Goal: Transaction & Acquisition: Obtain resource

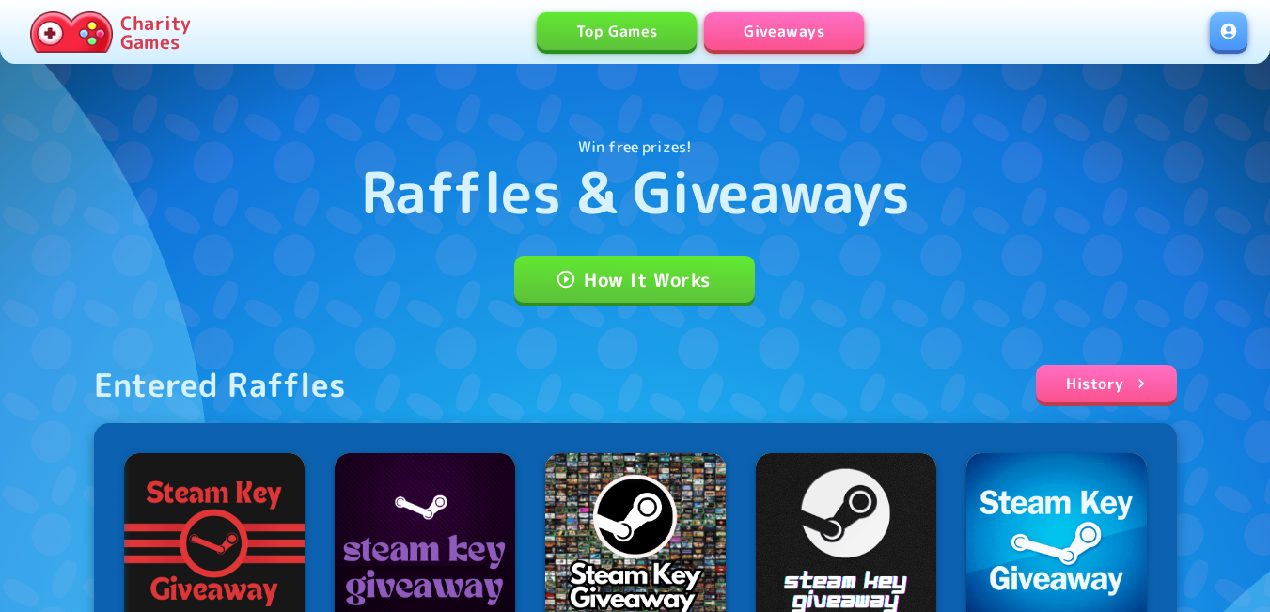
click at [1226, 49] on link at bounding box center [1228, 31] width 38 height 38
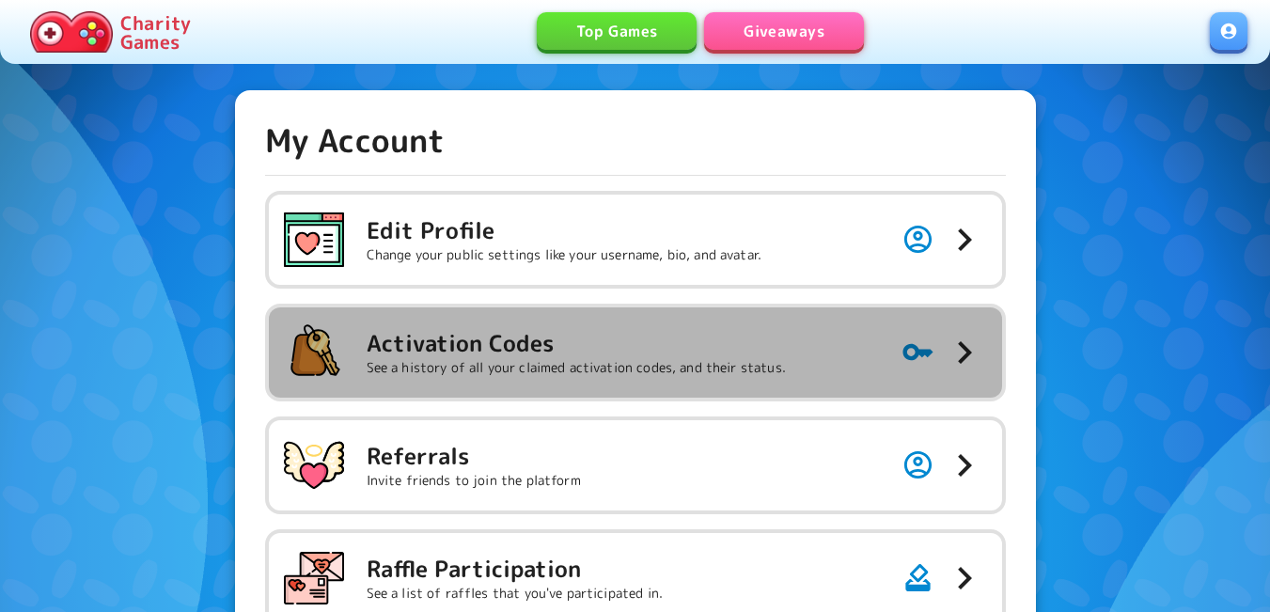
click at [614, 348] on h5 "Activation Codes" at bounding box center [576, 343] width 419 height 30
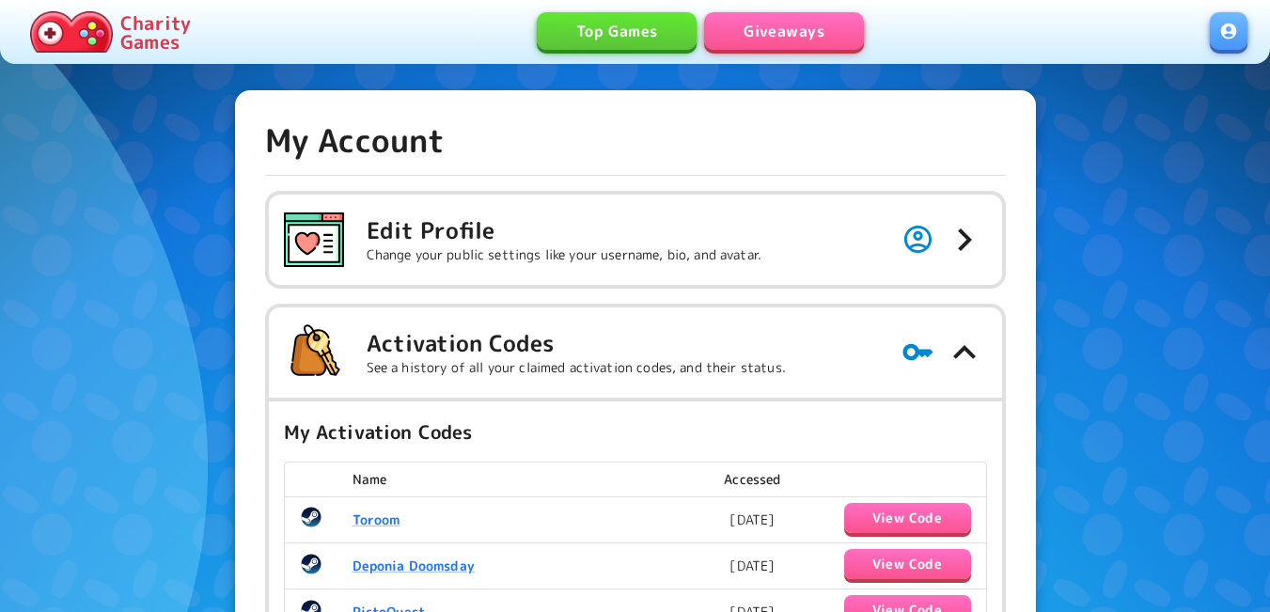
click at [767, 34] on link "Giveaways" at bounding box center [784, 31] width 160 height 38
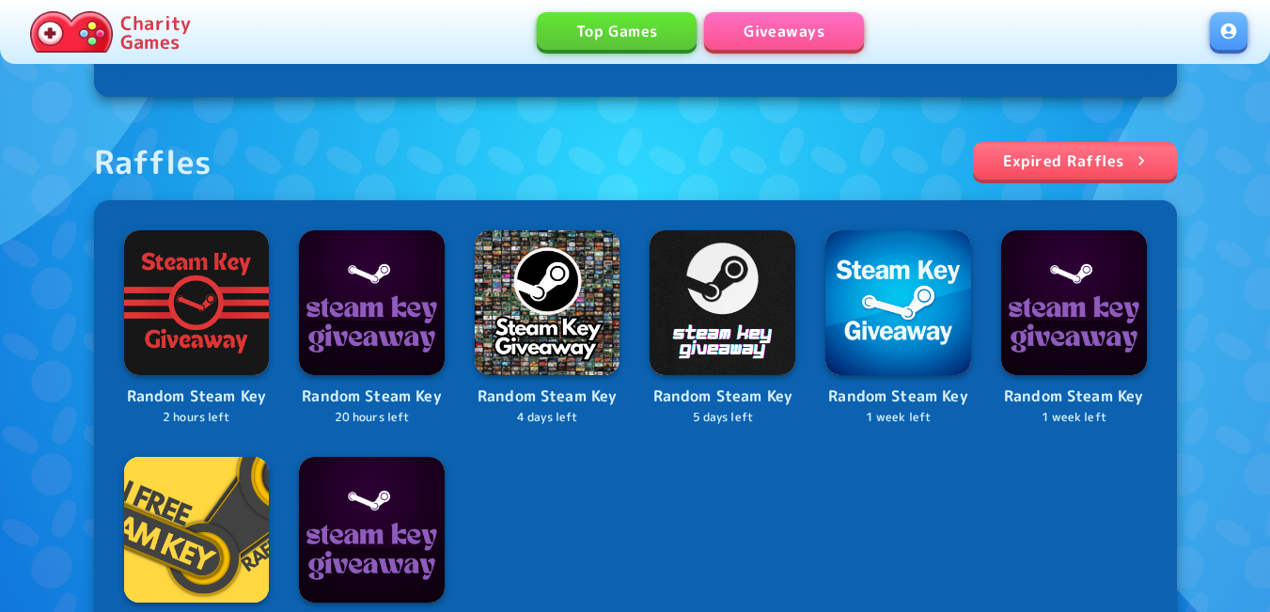
scroll to position [658, 0]
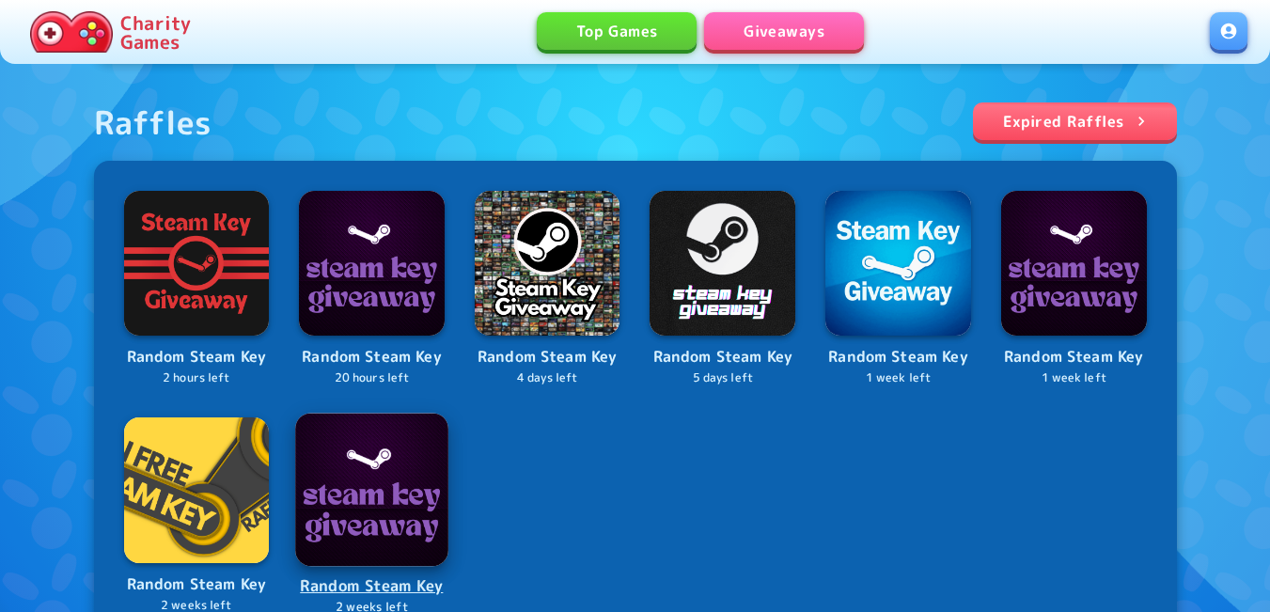
click at [377, 480] on img at bounding box center [371, 489] width 152 height 152
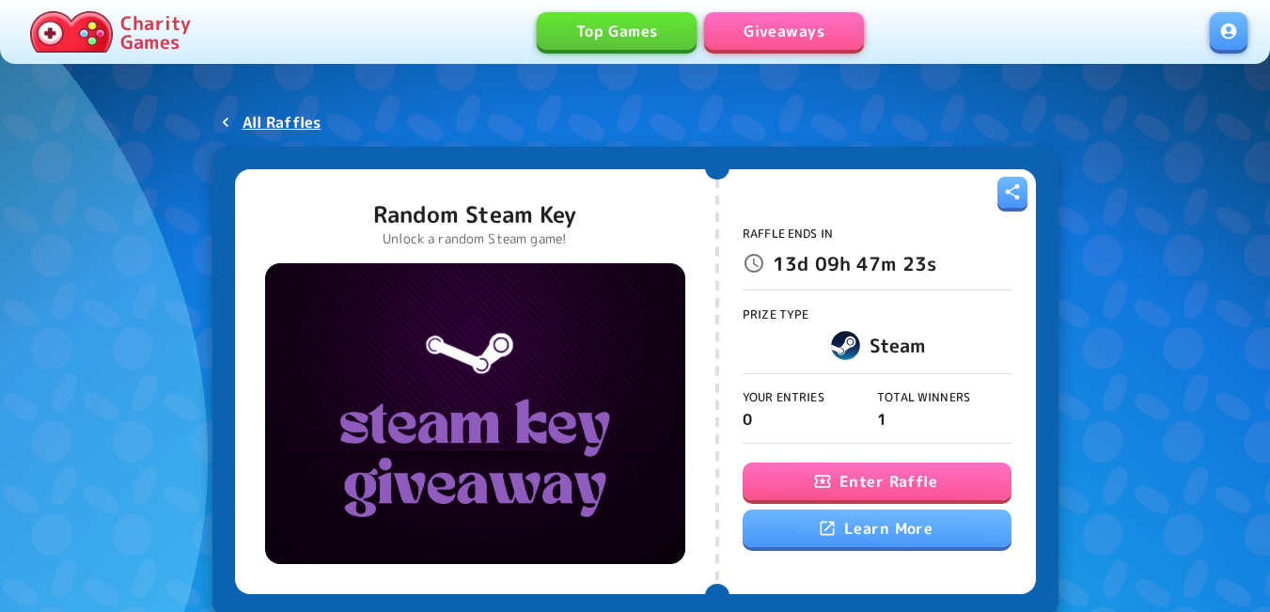
click at [799, 478] on button "Enter Raffle" at bounding box center [876, 481] width 269 height 38
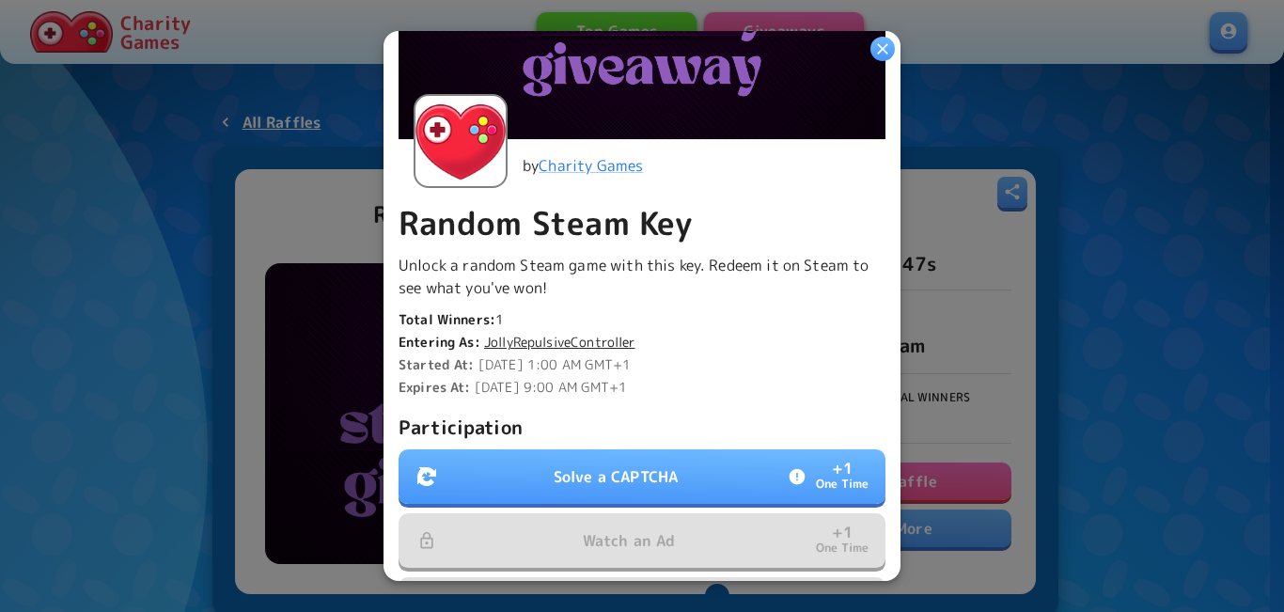
scroll to position [376, 0]
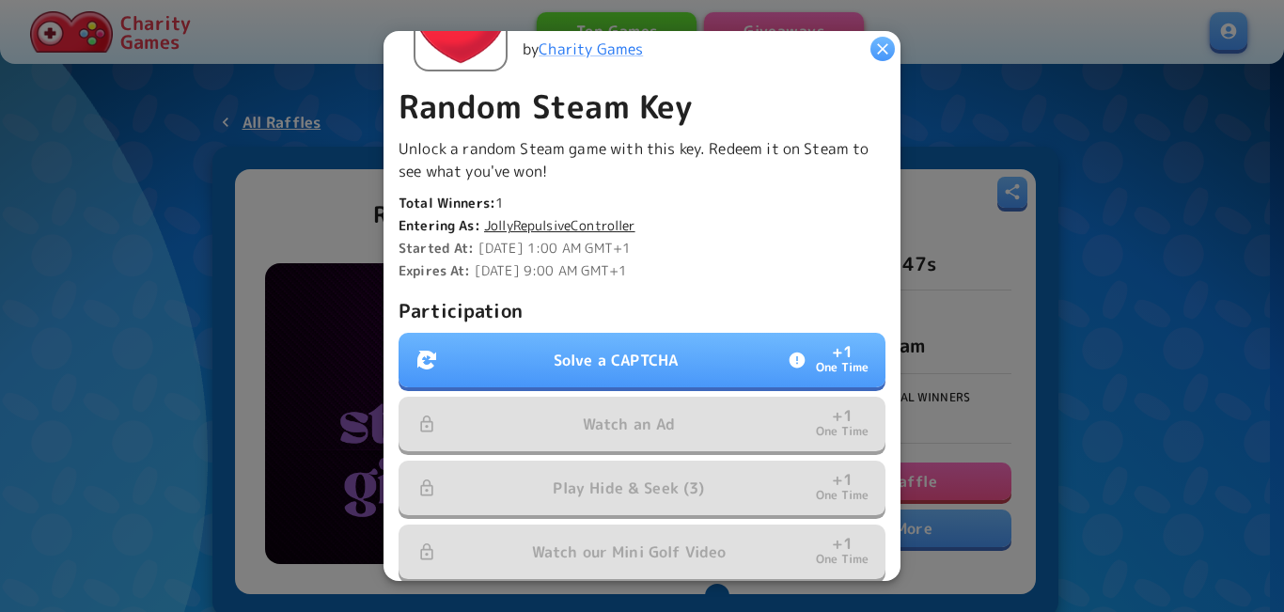
click at [737, 354] on button "Solve a CAPTCHA + 1 One Time" at bounding box center [641, 360] width 487 height 55
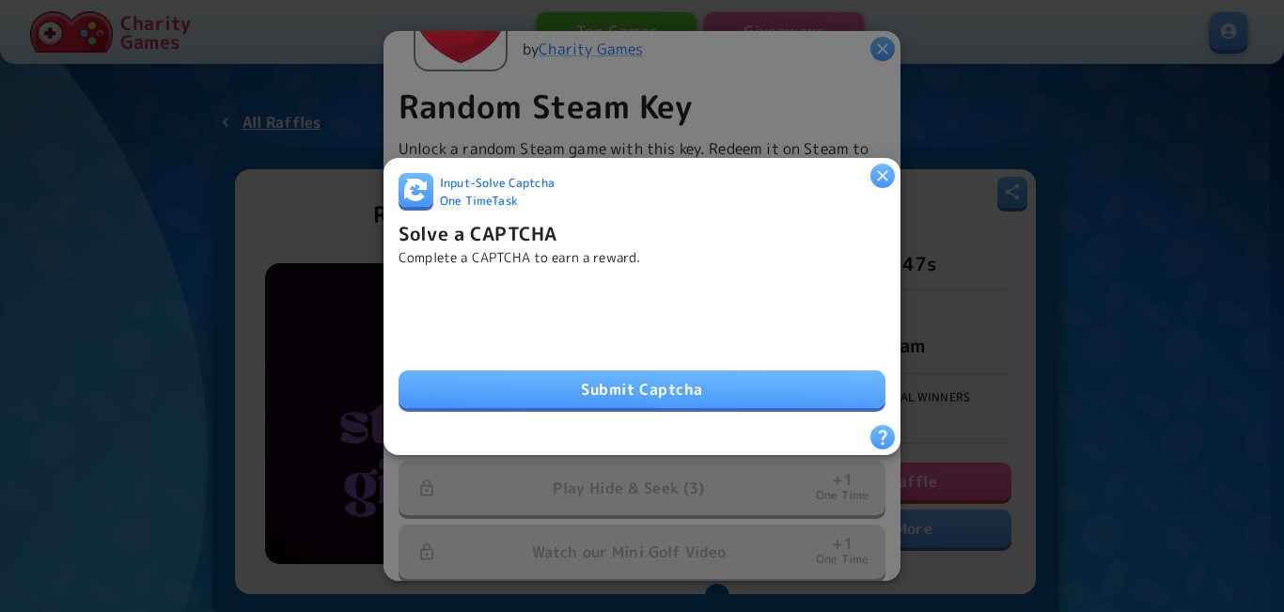
click at [537, 388] on button "Submit Captcha" at bounding box center [641, 389] width 487 height 38
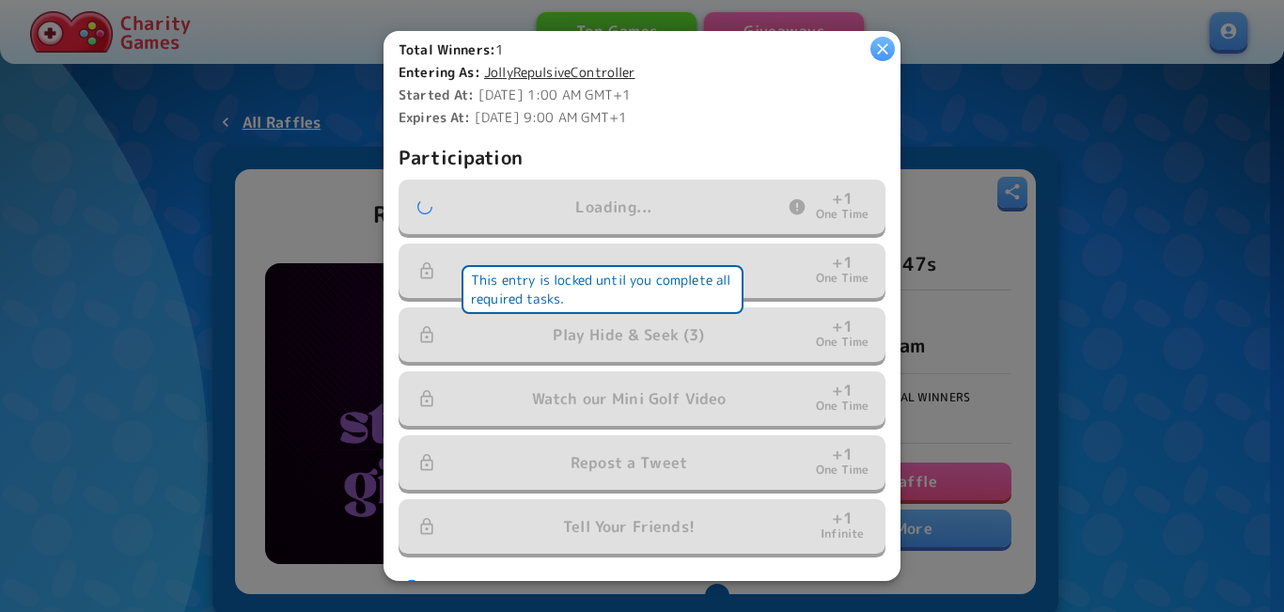
scroll to position [564, 0]
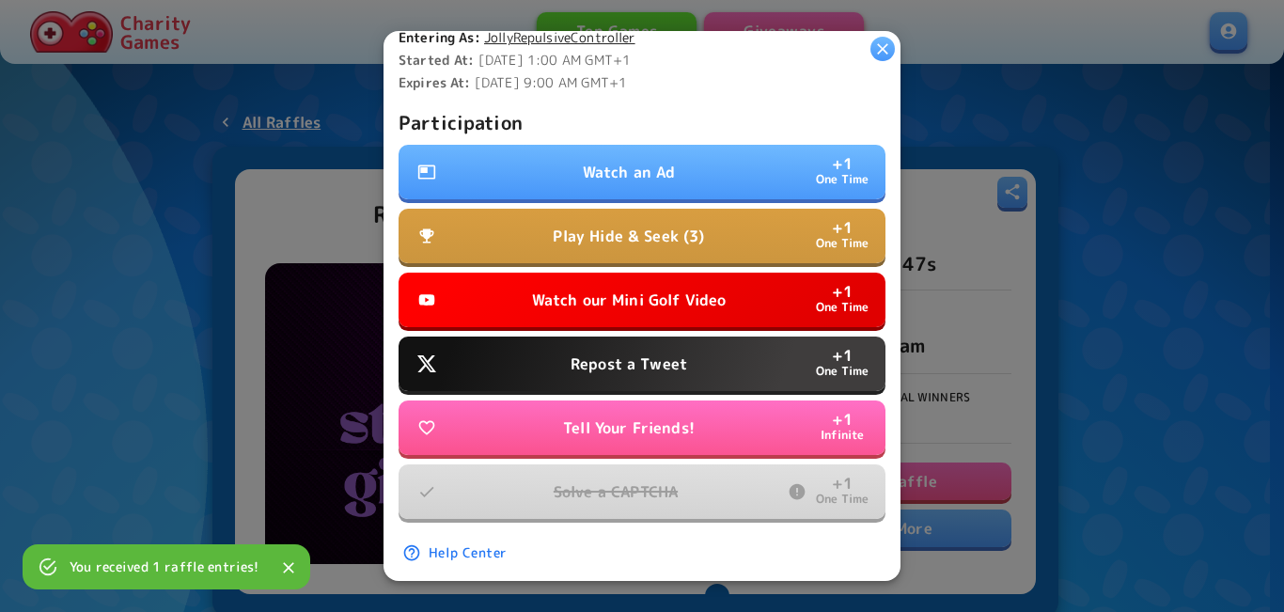
click at [580, 355] on p "Repost a Tweet" at bounding box center [628, 363] width 117 height 23
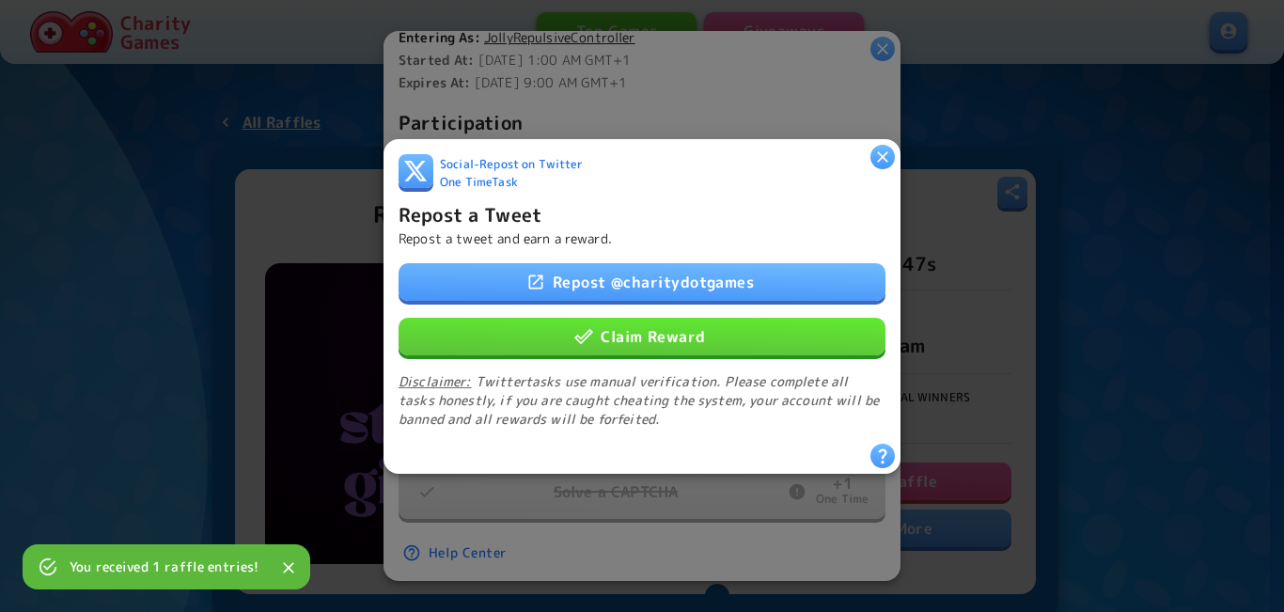
click at [605, 335] on button "Claim Reward" at bounding box center [641, 336] width 487 height 38
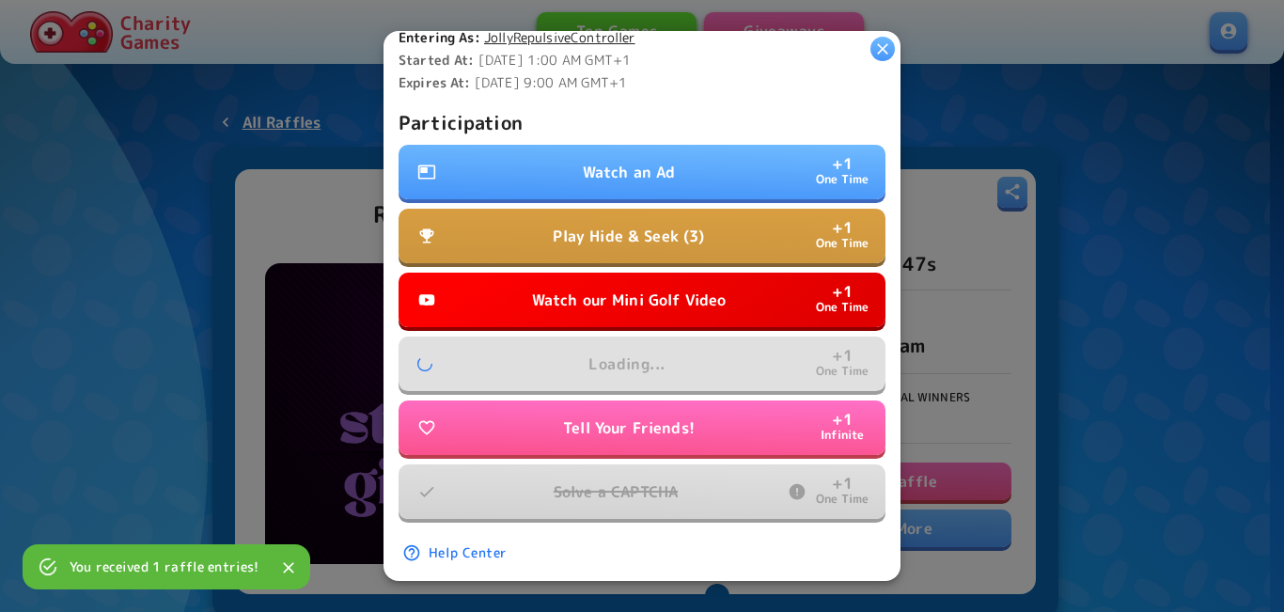
click at [623, 231] on p "Play Hide & Seek (3)" at bounding box center [628, 236] width 151 height 23
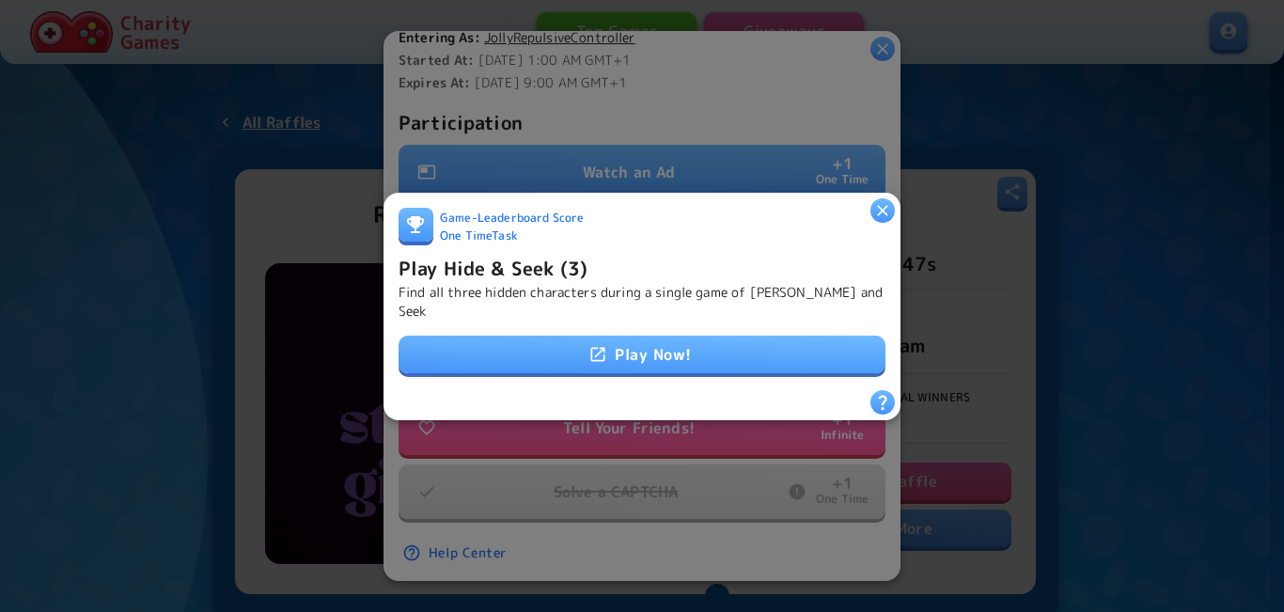
click at [541, 455] on div at bounding box center [642, 306] width 1284 height 612
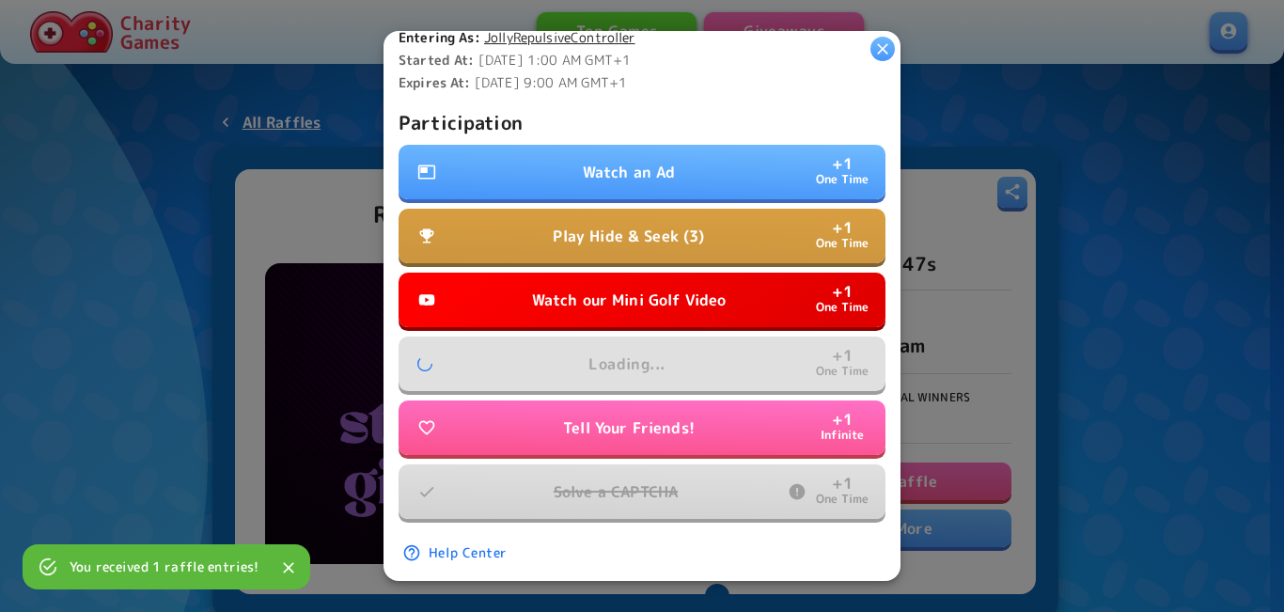
click at [600, 301] on button "Watch our Mini Golf Video + 1 One Time" at bounding box center [641, 300] width 487 height 55
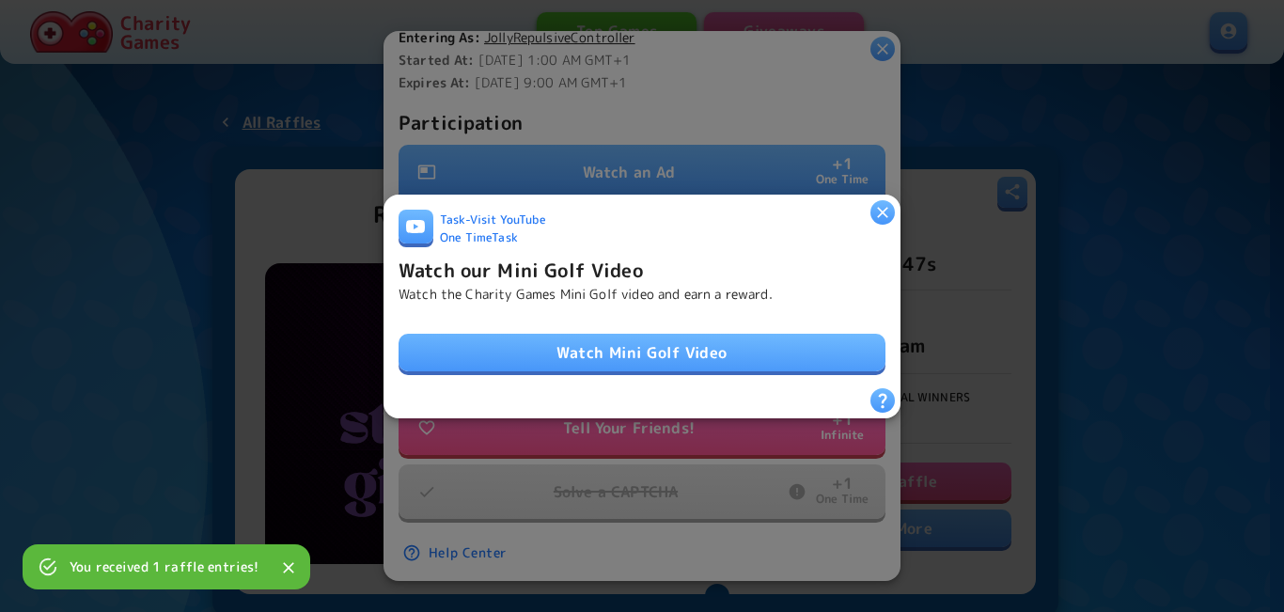
click at [596, 346] on link "Watch Mini Golf Video" at bounding box center [641, 353] width 487 height 38
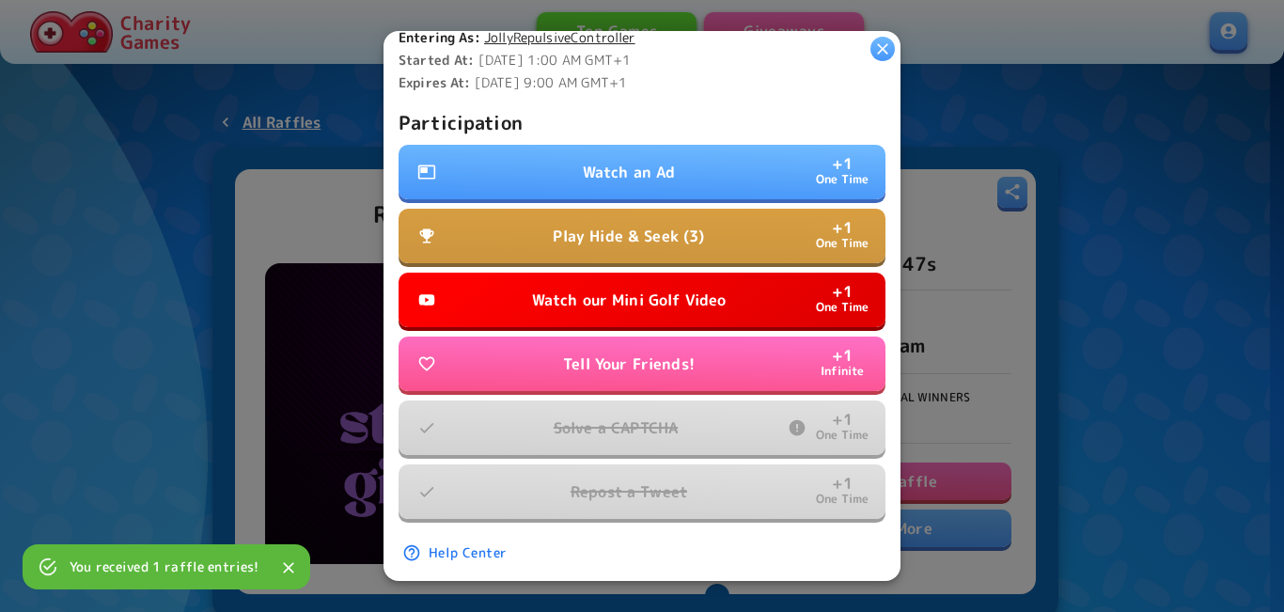
click at [687, 160] on button "Watch an Ad + 1 One Time" at bounding box center [641, 172] width 487 height 55
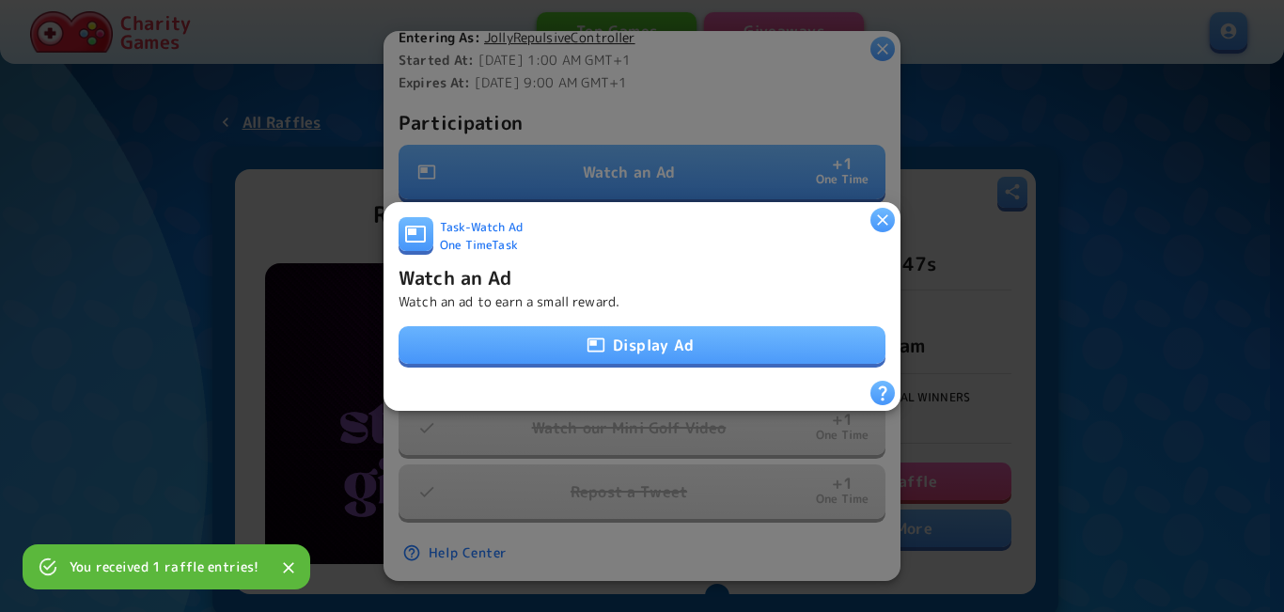
click at [548, 330] on button "Display Ad" at bounding box center [641, 345] width 487 height 38
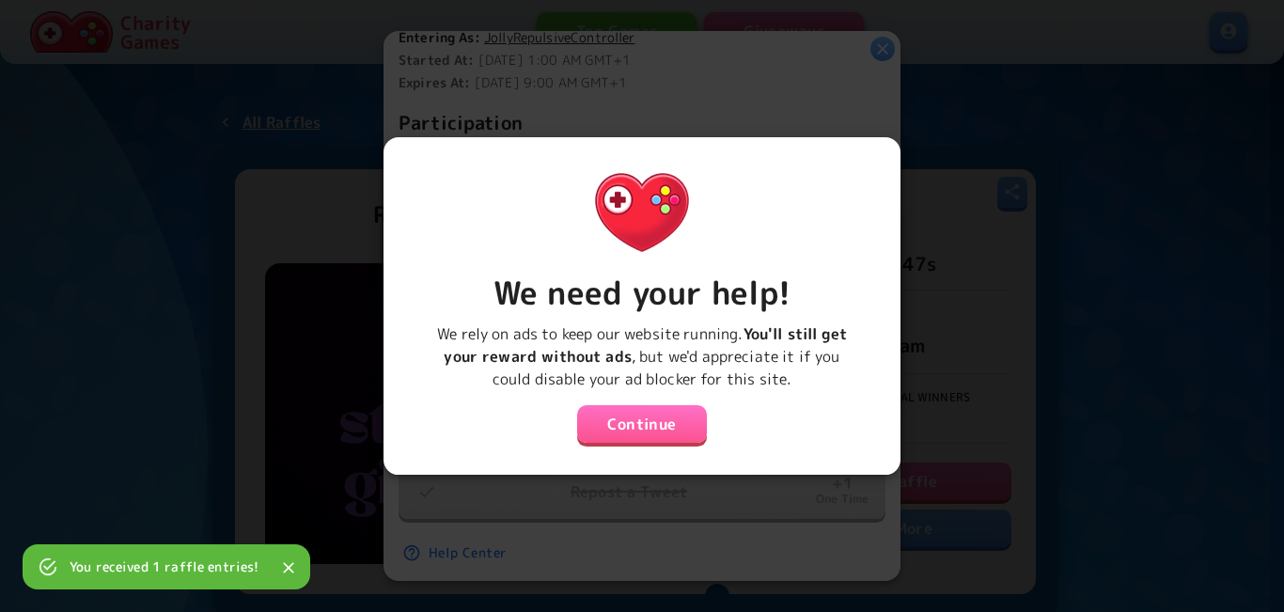
click at [611, 416] on button "Continue" at bounding box center [642, 424] width 130 height 38
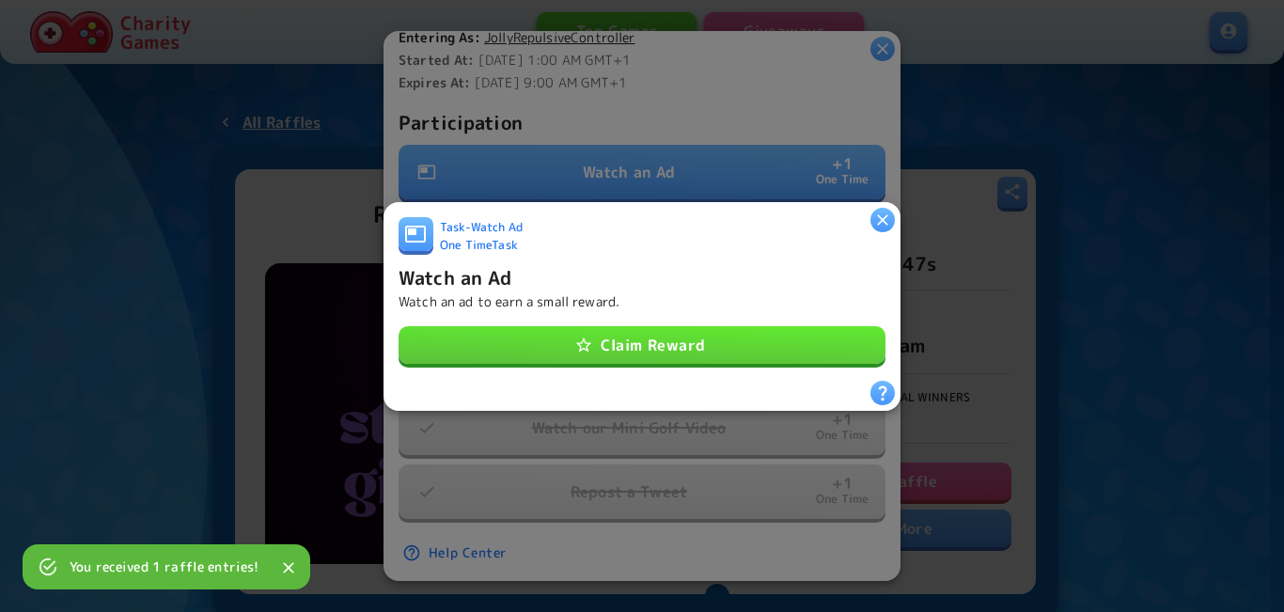
click at [622, 345] on button "Claim Reward" at bounding box center [641, 345] width 487 height 38
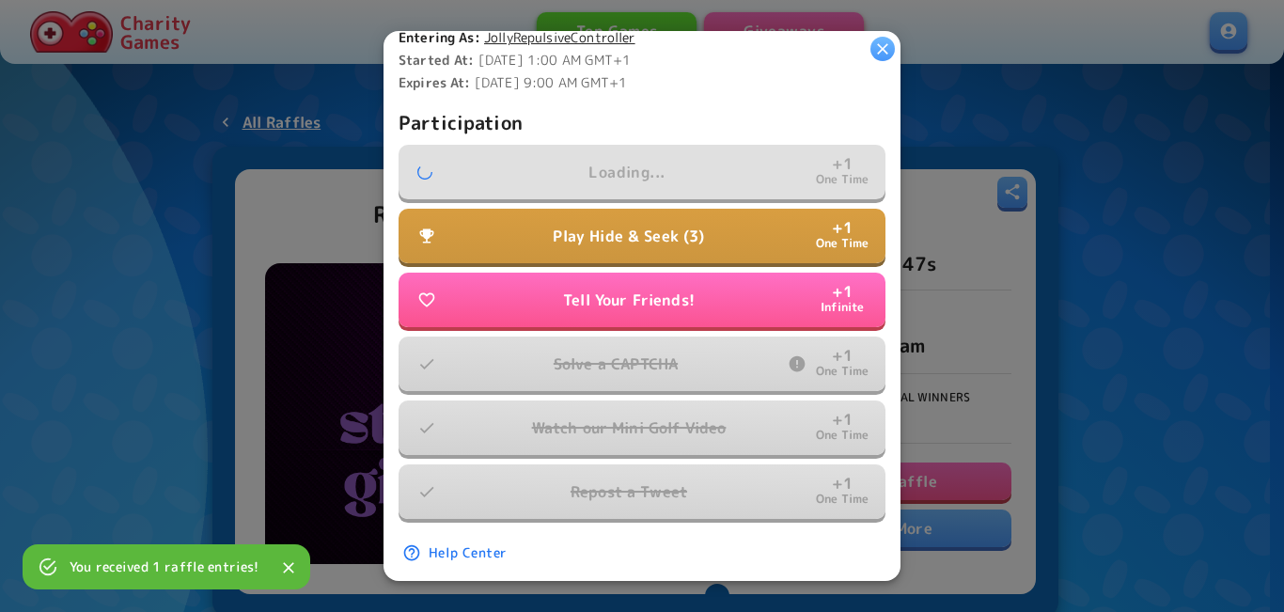
click at [633, 225] on p "Play Hide & Seek (3)" at bounding box center [628, 236] width 151 height 23
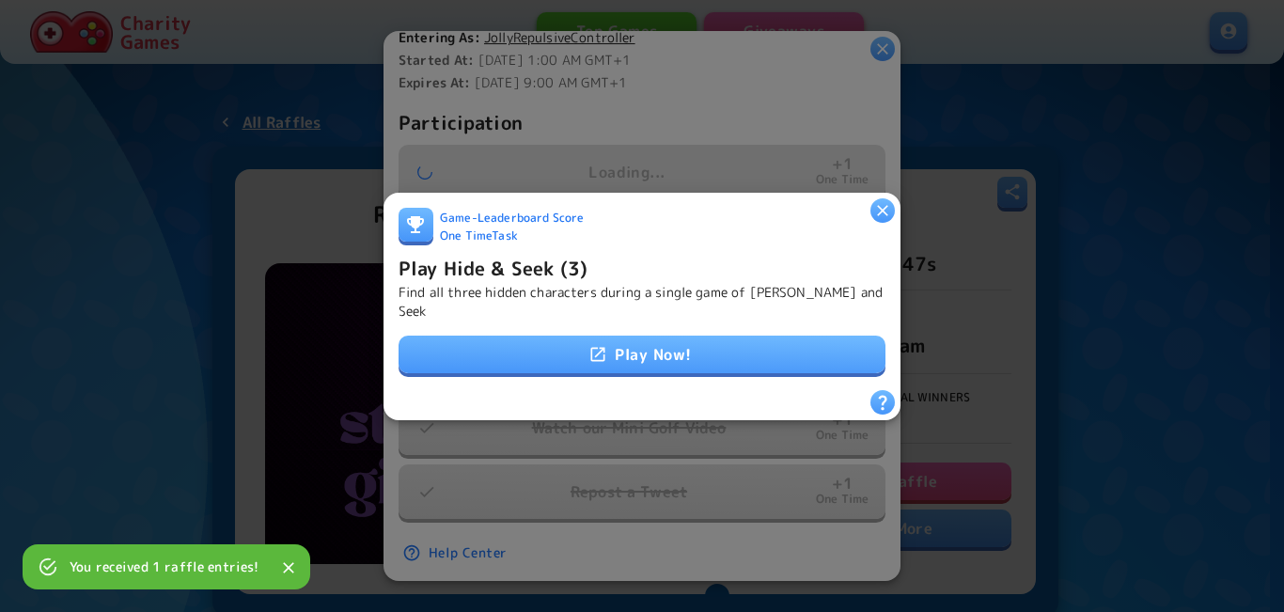
click at [594, 345] on icon at bounding box center [597, 354] width 19 height 19
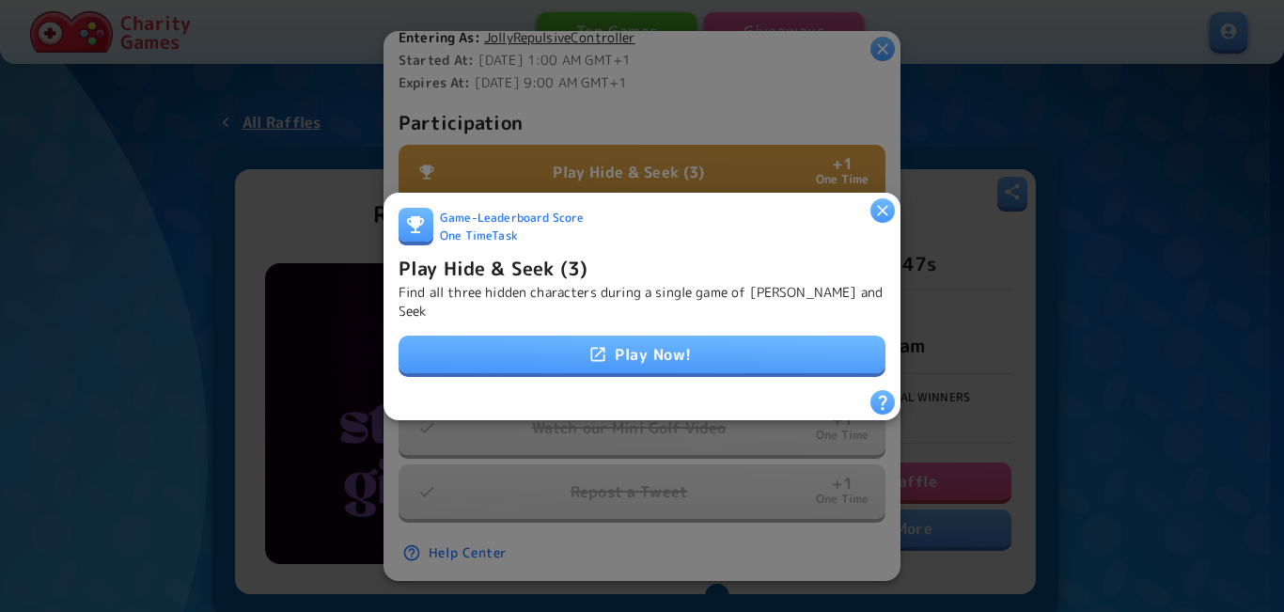
click at [483, 270] on h6 "Play Hide & Seek (3)" at bounding box center [492, 267] width 189 height 30
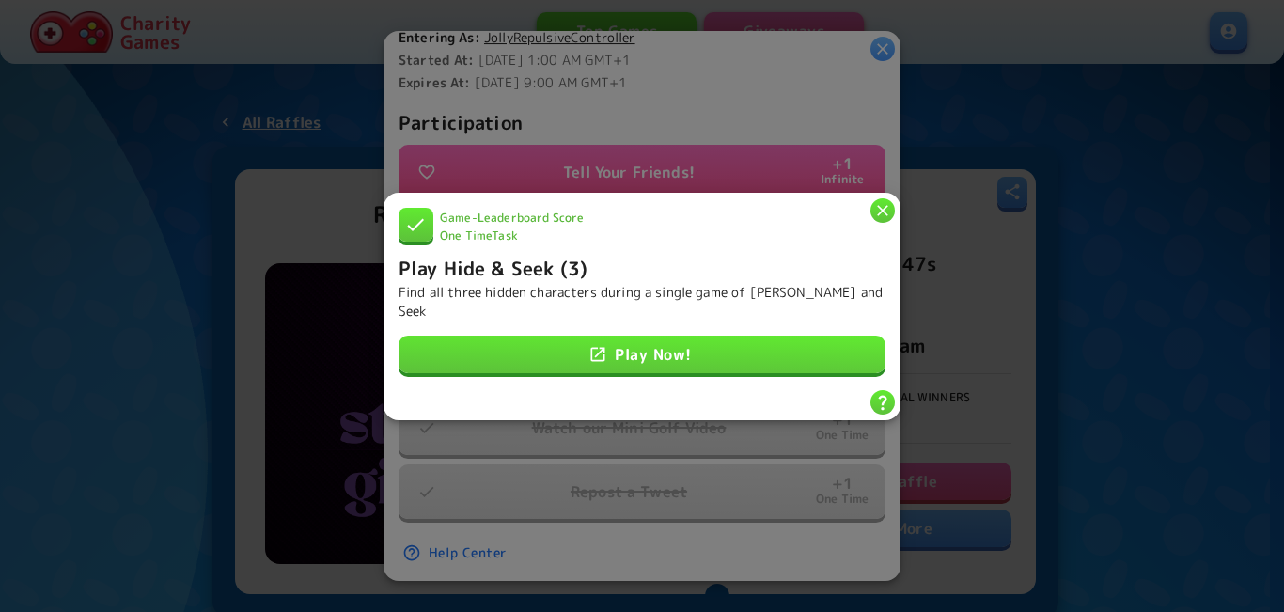
click at [891, 216] on icon "button" at bounding box center [882, 209] width 19 height 19
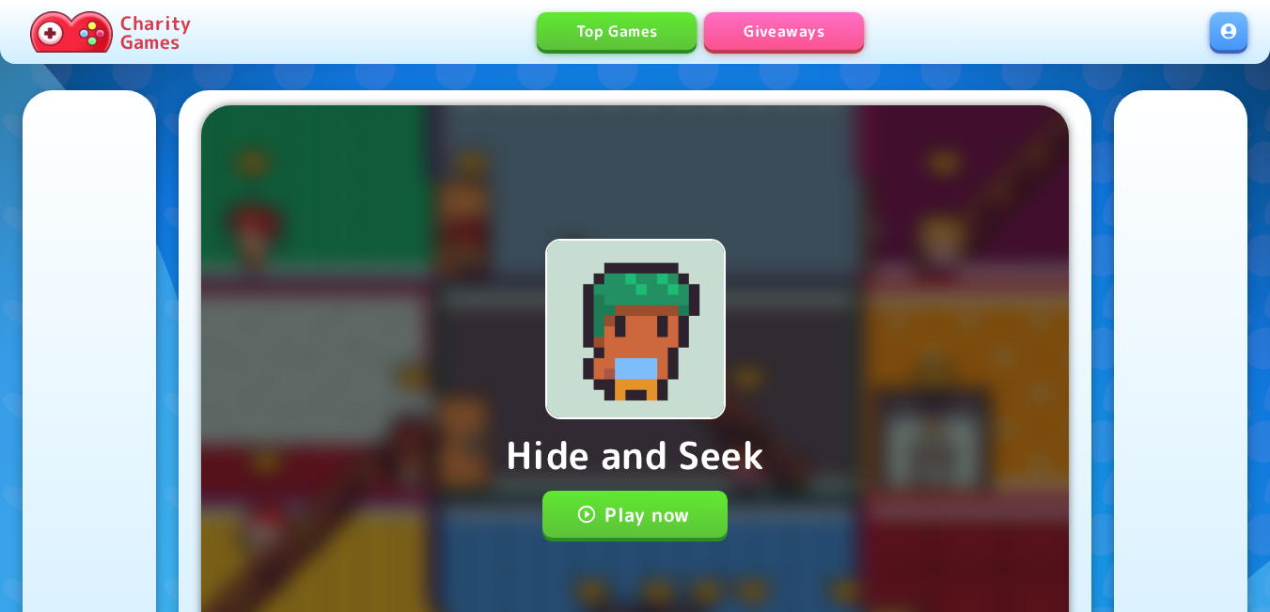
click at [586, 527] on button "Play now" at bounding box center [634, 514] width 185 height 47
